Goal: Task Accomplishment & Management: Use online tool/utility

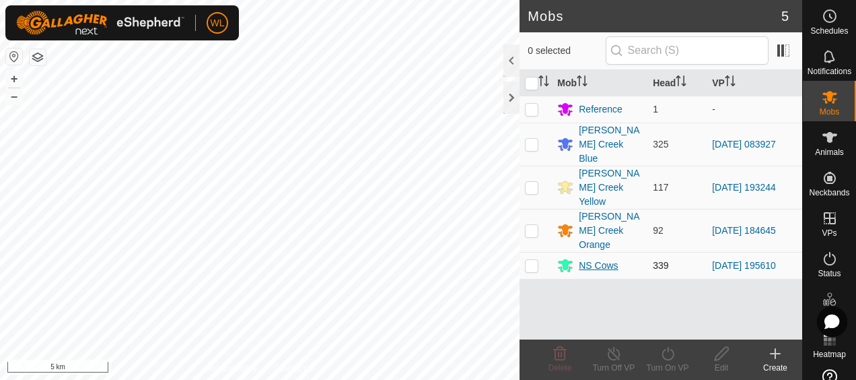
click at [598, 259] on div "NS Cows" at bounding box center [598, 266] width 39 height 14
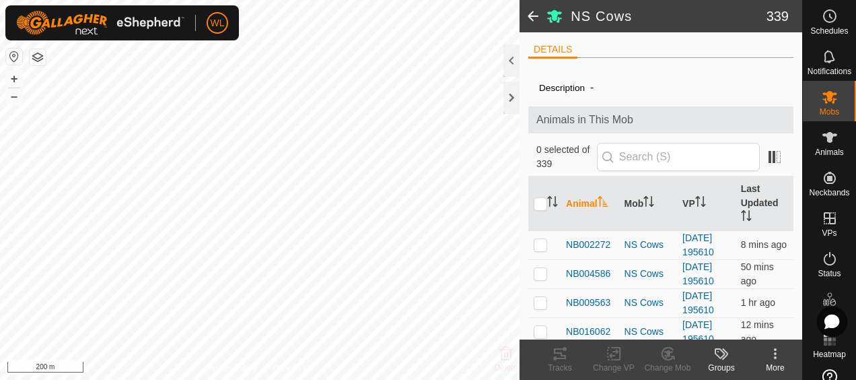
click at [531, 20] on span at bounding box center [533, 16] width 27 height 32
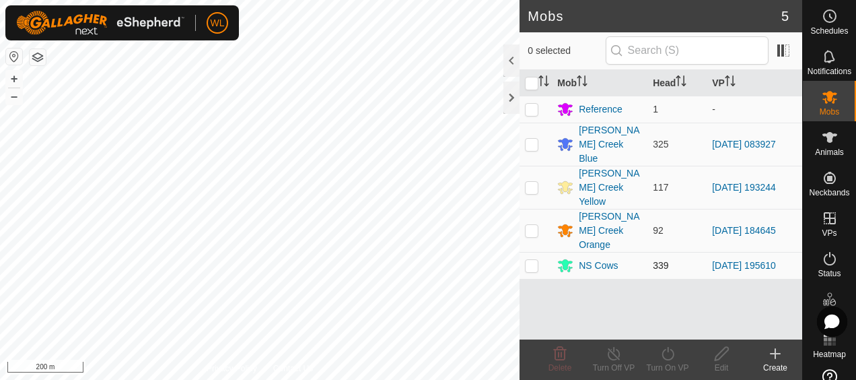
click at [534, 260] on p-checkbox at bounding box center [531, 265] width 13 height 11
checkbox input "true"
click at [778, 353] on icon at bounding box center [775, 353] width 9 height 0
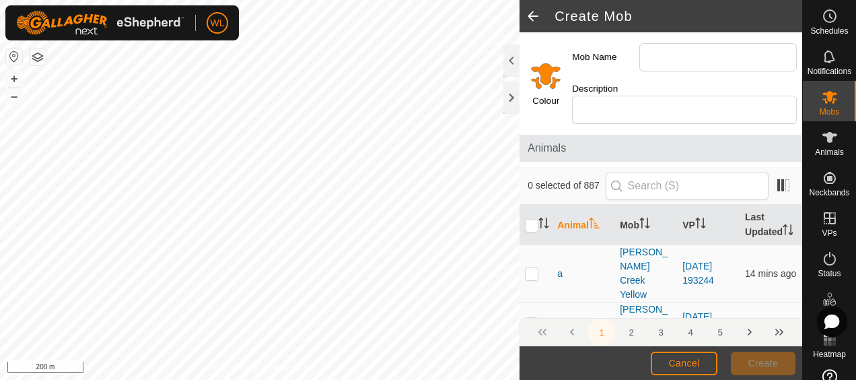
click at [531, 15] on span at bounding box center [533, 16] width 27 height 32
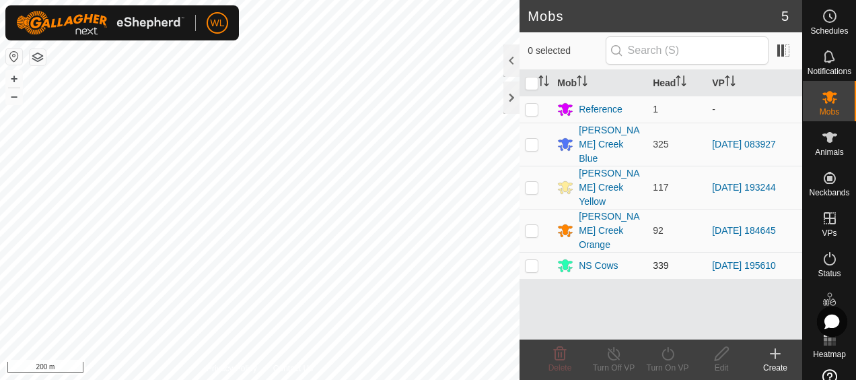
click at [534, 260] on p-checkbox at bounding box center [531, 265] width 13 height 11
checkbox input "true"
click at [774, 365] on div "Create" at bounding box center [776, 368] width 54 height 12
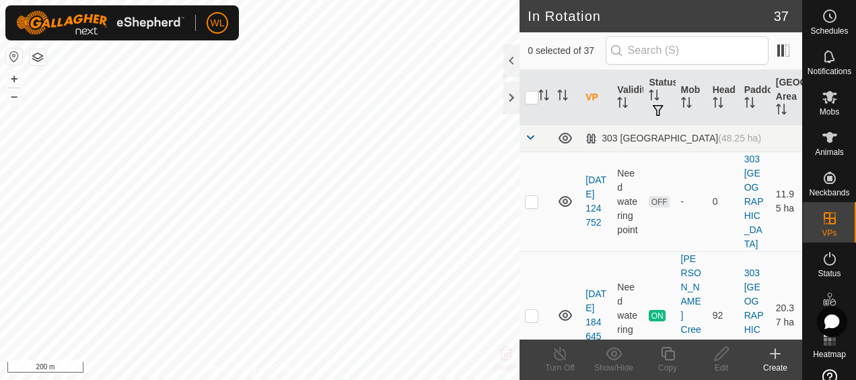
click at [775, 362] on div "Create" at bounding box center [776, 368] width 54 height 12
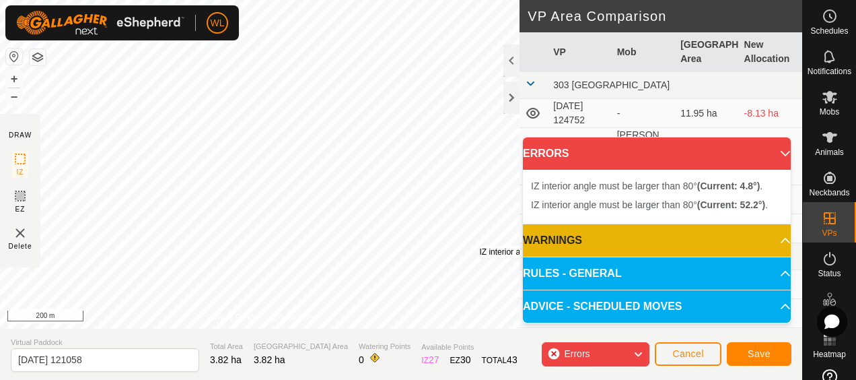
click at [479, 246] on div "IZ interior angle must be larger than 80° (Current: 4.8°) ." at bounding box center [578, 252] width 199 height 12
click at [689, 359] on button "Cancel" at bounding box center [688, 354] width 67 height 24
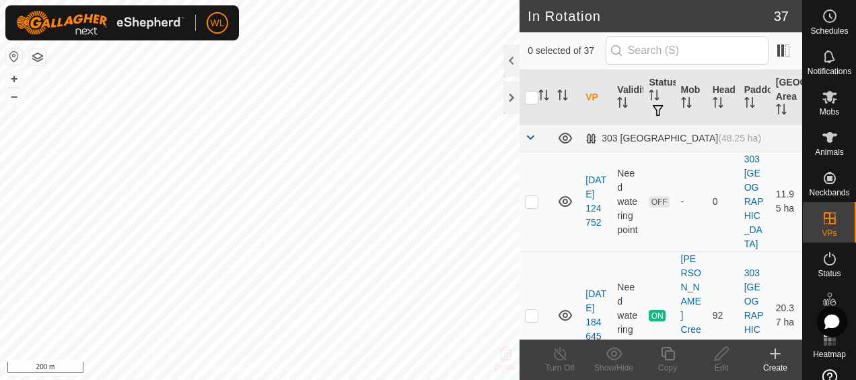
click at [772, 364] on div "Create" at bounding box center [776, 368] width 54 height 12
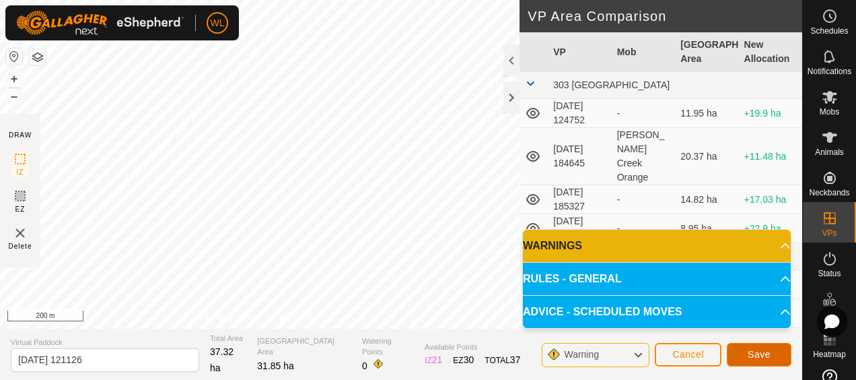
click at [767, 353] on span "Save" at bounding box center [759, 354] width 23 height 11
